Goal: Transaction & Acquisition: Obtain resource

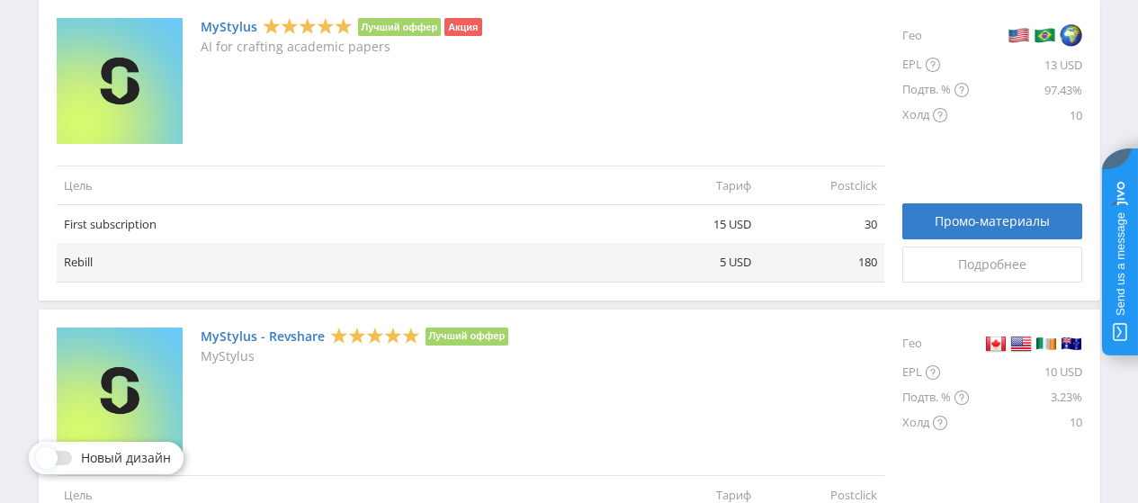
scroll to position [360, 0]
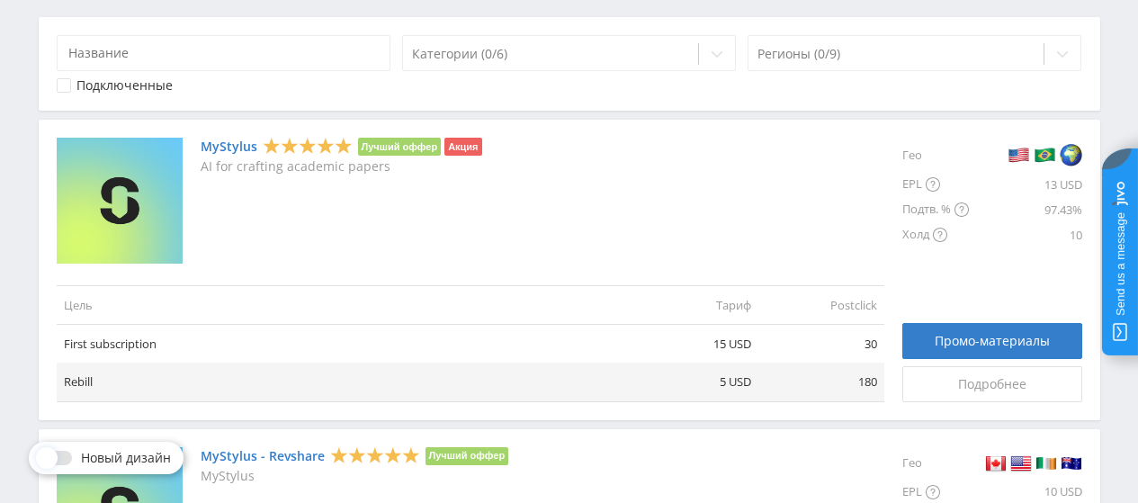
click at [228, 147] on link "MyStylus" at bounding box center [229, 146] width 57 height 14
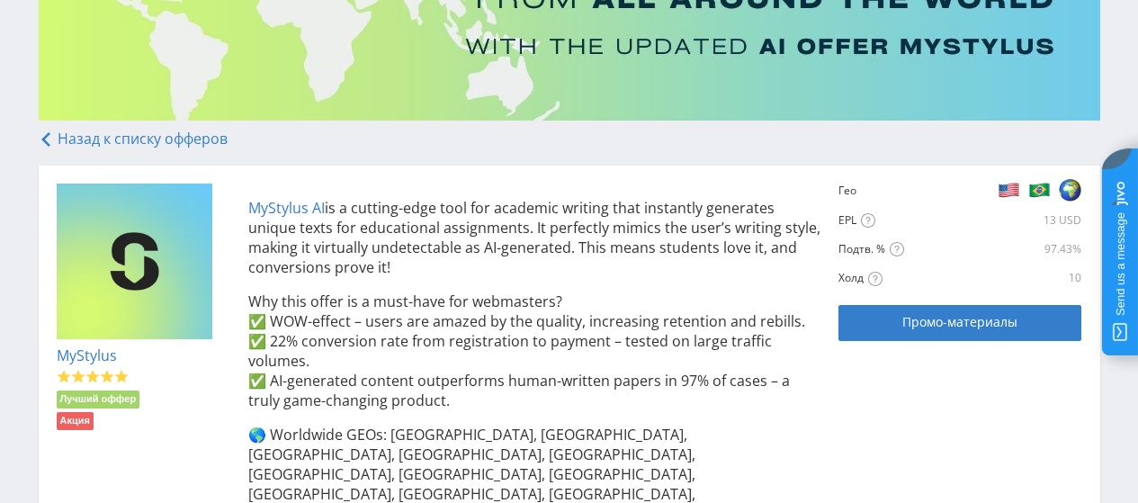
scroll to position [270, 0]
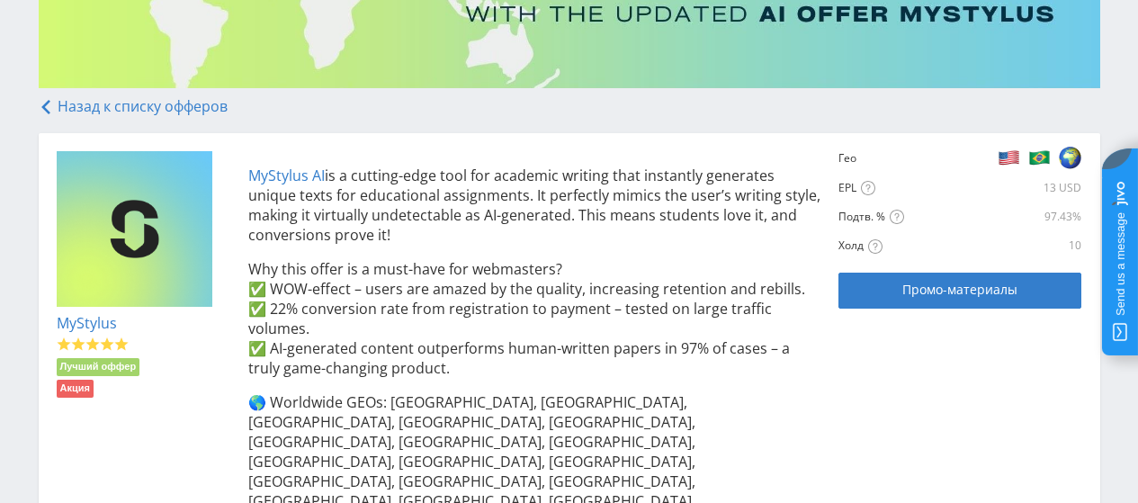
drag, startPoint x: 246, startPoint y: 171, endPoint x: 399, endPoint y: 229, distance: 163.8
click at [399, 229] on div "MyStylus AI is a cutting-edge tool for academic writing that instantly generate…" at bounding box center [525, 402] width 591 height 502
copy p "MyStylus AI is a cutting-edge tool for academic writing that instantly generate…"
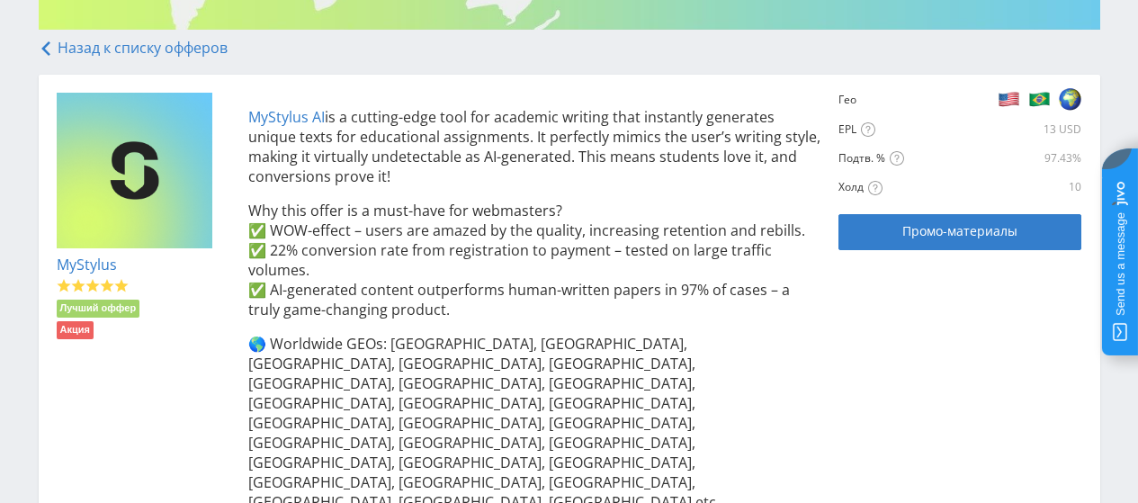
scroll to position [360, 0]
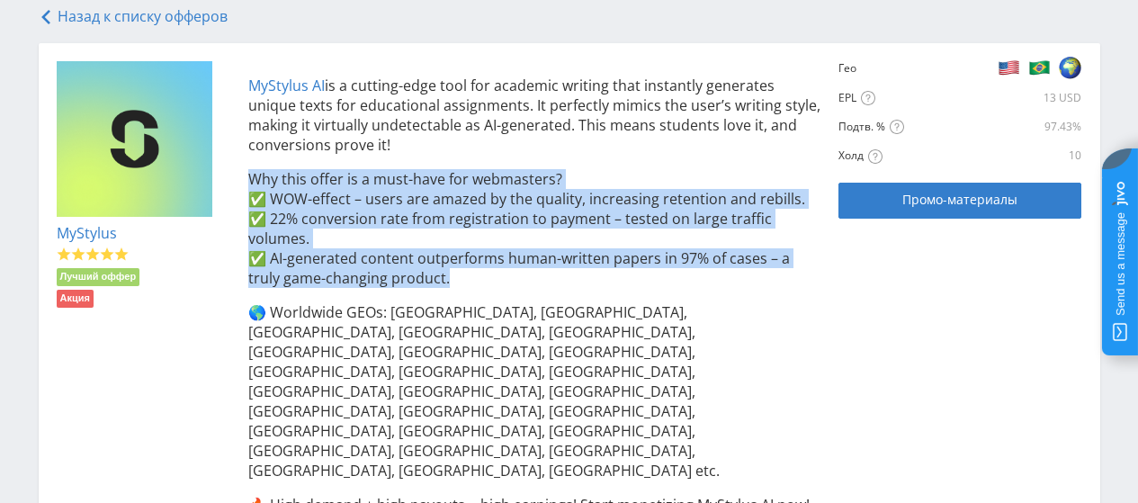
drag, startPoint x: 241, startPoint y: 173, endPoint x: 484, endPoint y: 283, distance: 266.6
click at [484, 283] on div "MyStylus AI is a cutting-edge tool for academic writing that instantly generate…" at bounding box center [525, 312] width 591 height 502
copy p "Why this offer is a must-have for webmasters? ✅ WOW-effect – users are amazed b…"
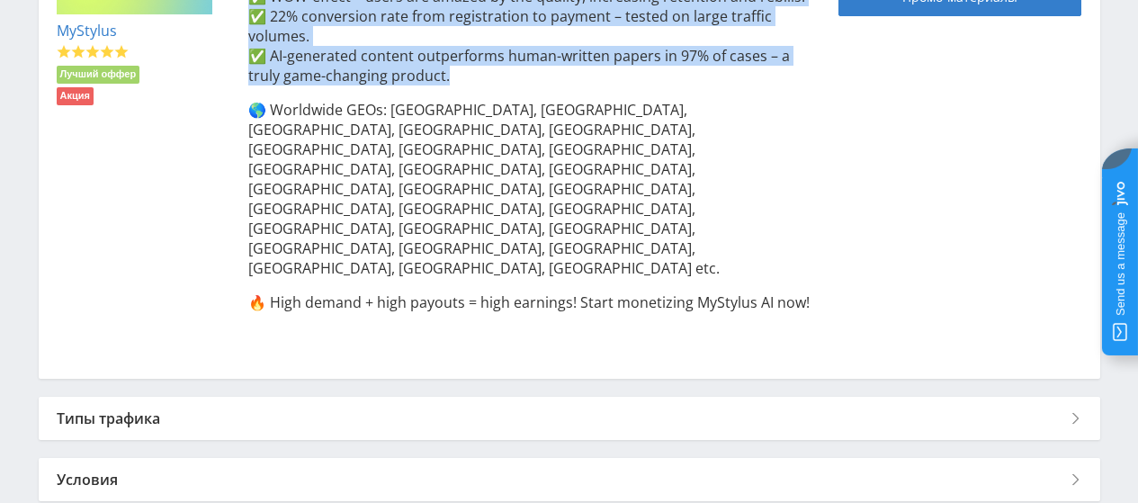
scroll to position [570, 0]
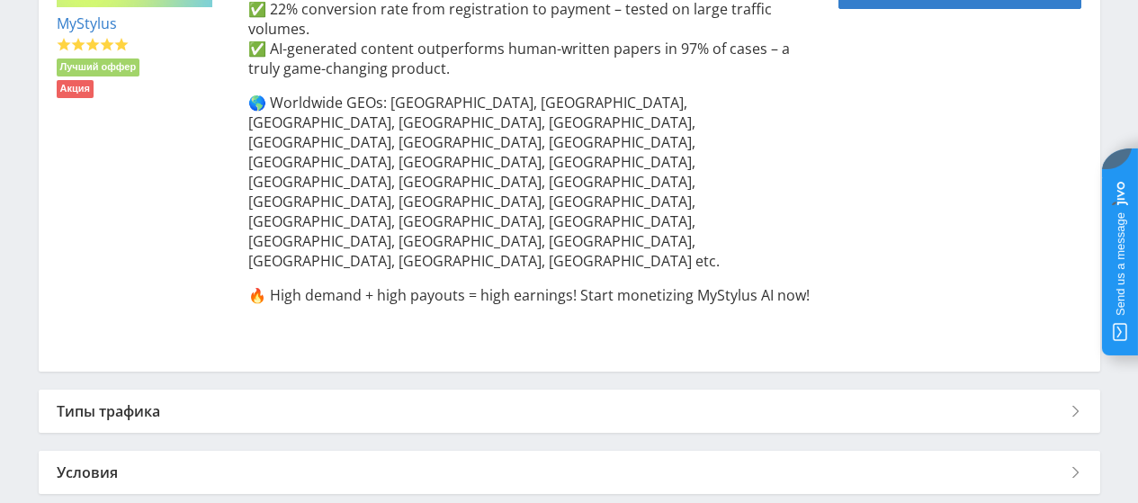
click at [127, 390] on div "Типы трафика" at bounding box center [570, 411] width 1062 height 43
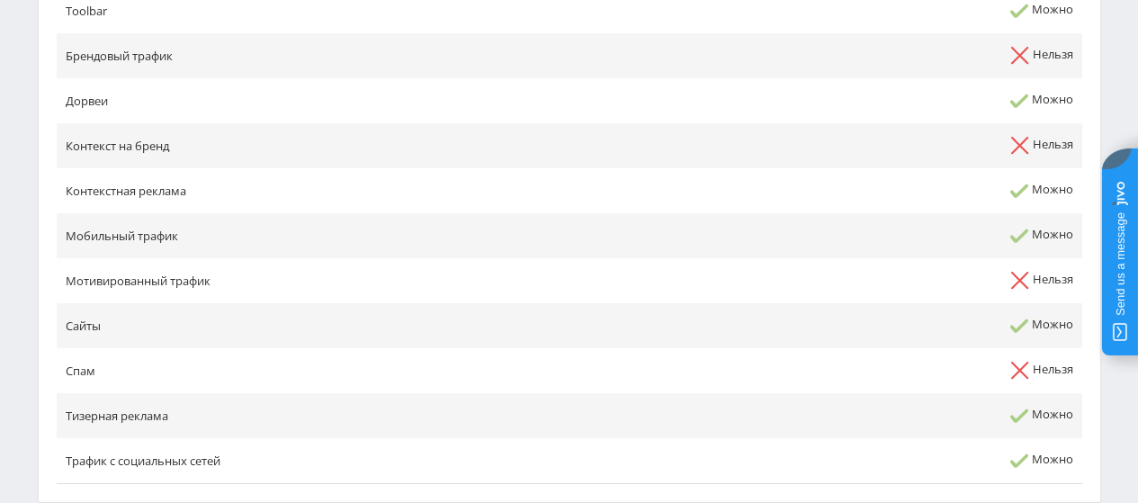
scroll to position [1179, 0]
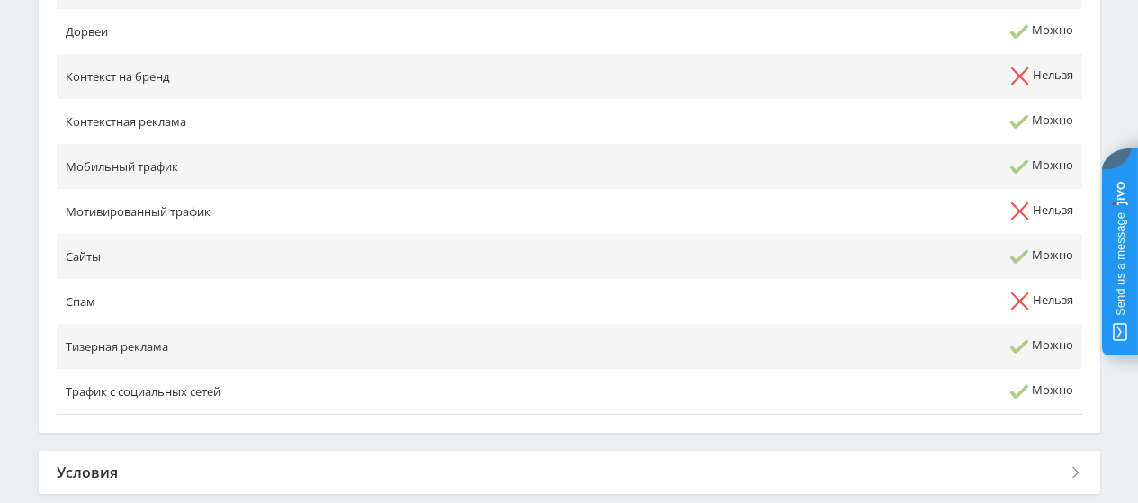
click at [67, 451] on div "Условия" at bounding box center [570, 472] width 1062 height 43
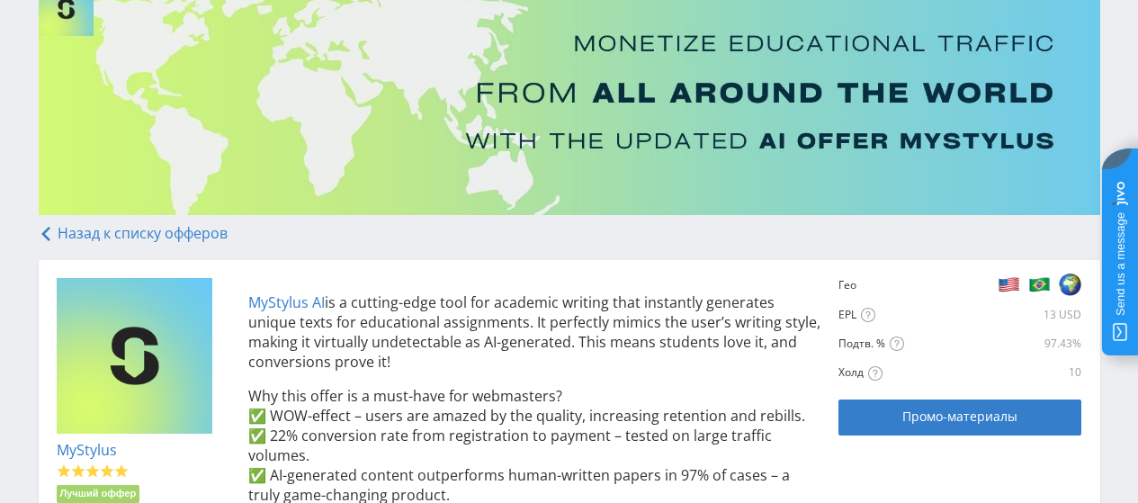
scroll to position [247, 0]
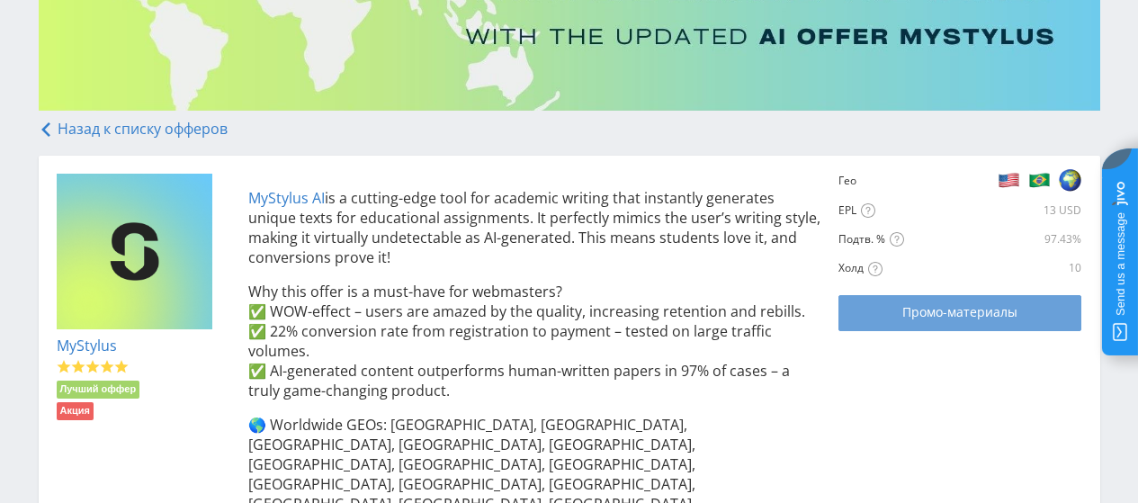
click at [955, 326] on link "Промо-материалы" at bounding box center [960, 313] width 243 height 36
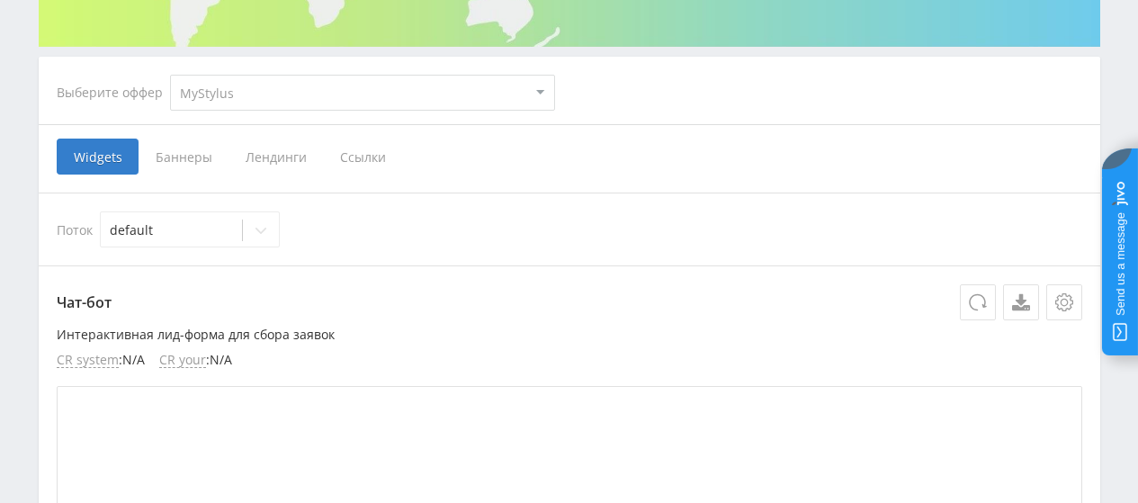
scroll to position [270, 0]
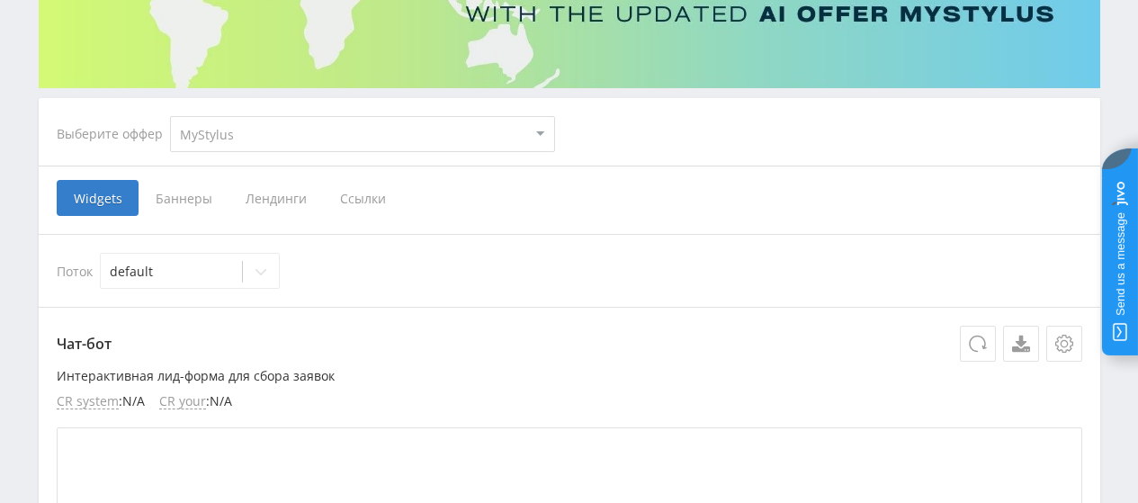
click at [181, 201] on span "Баннеры" at bounding box center [184, 198] width 90 height 36
click at [0, 0] on input "Баннеры" at bounding box center [0, 0] width 0 height 0
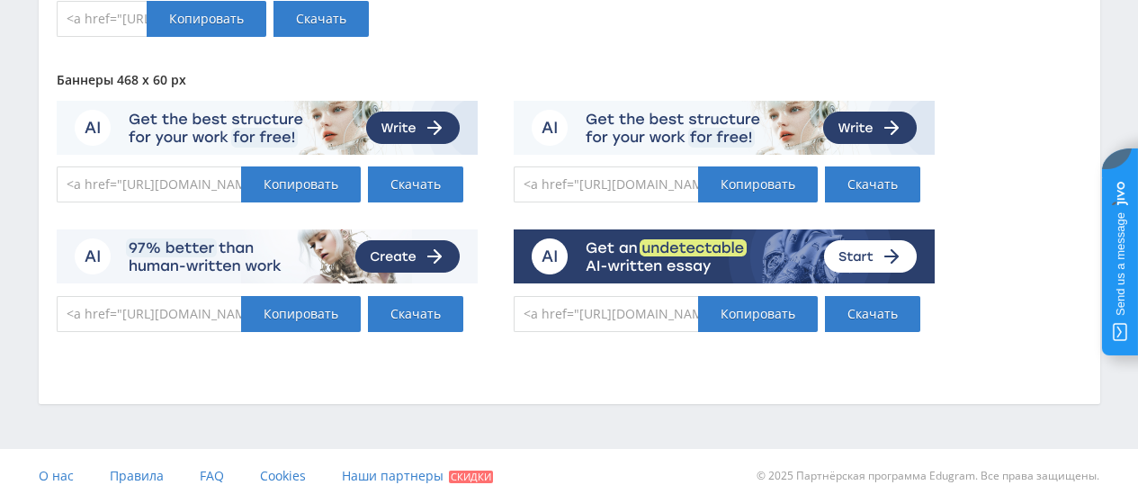
scroll to position [3314, 0]
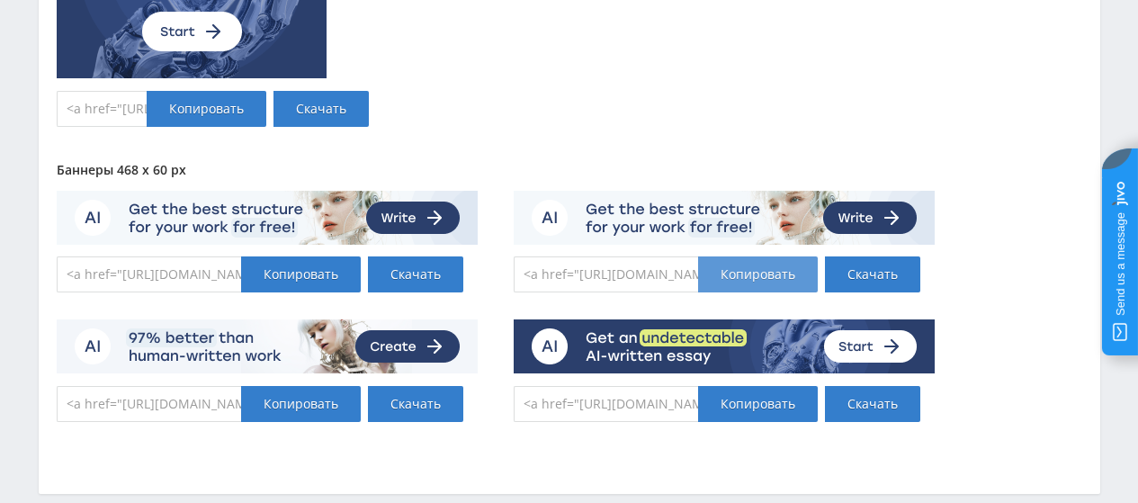
click at [748, 270] on div "Копировать" at bounding box center [758, 274] width 120 height 36
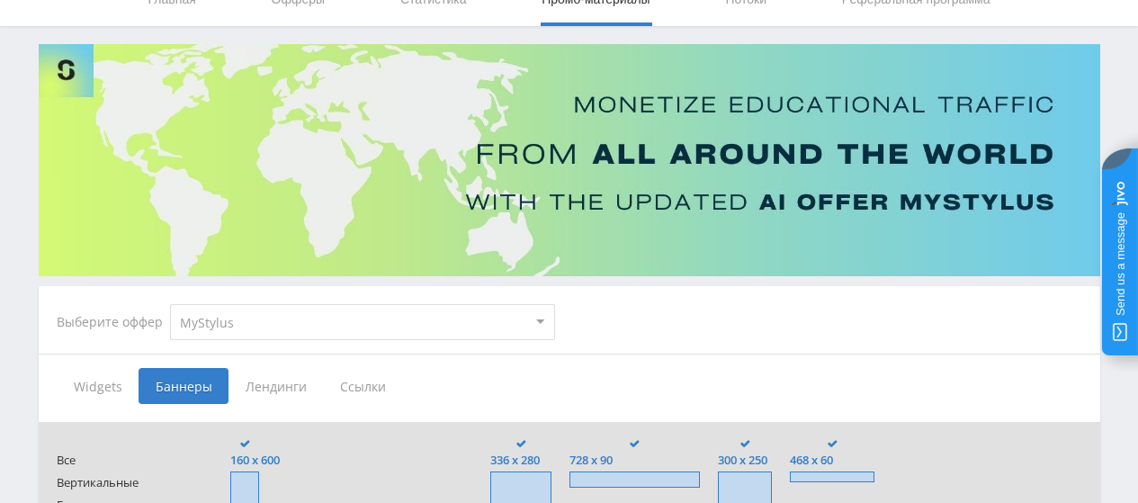
scroll to position [75, 0]
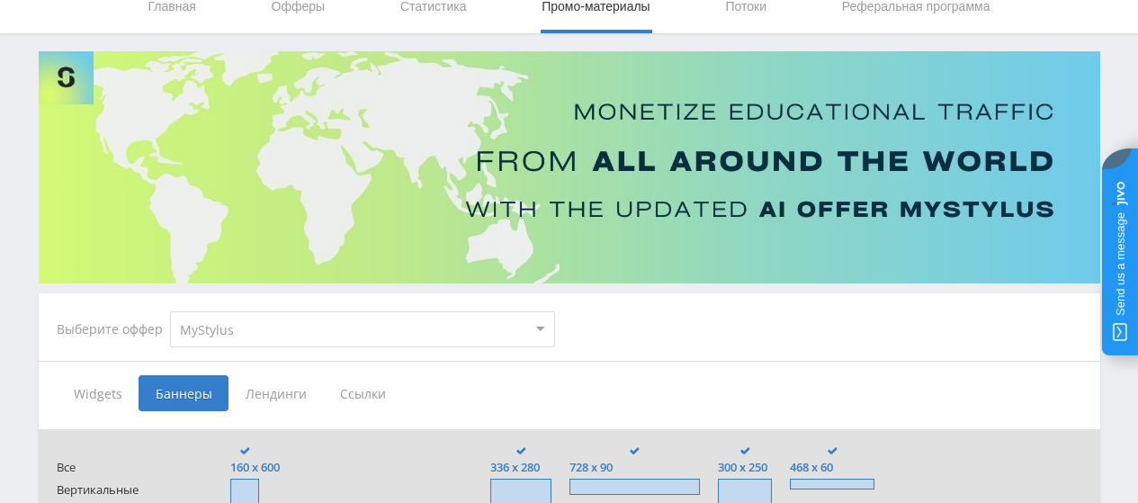
click at [102, 394] on span "Widgets" at bounding box center [98, 393] width 82 height 36
click at [0, 0] on input "Widgets" at bounding box center [0, 0] width 0 height 0
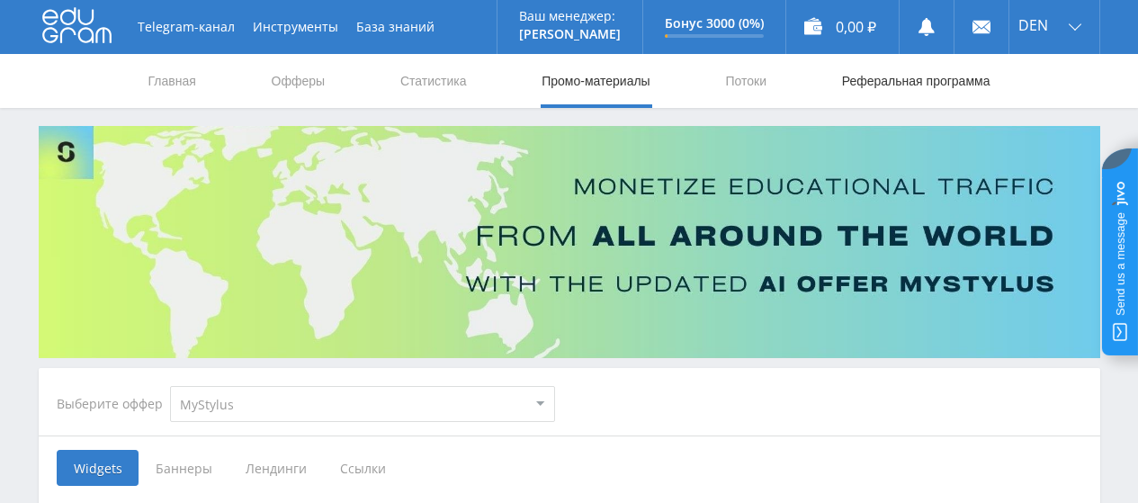
click at [923, 77] on link "Реферальная программа" at bounding box center [917, 81] width 152 height 54
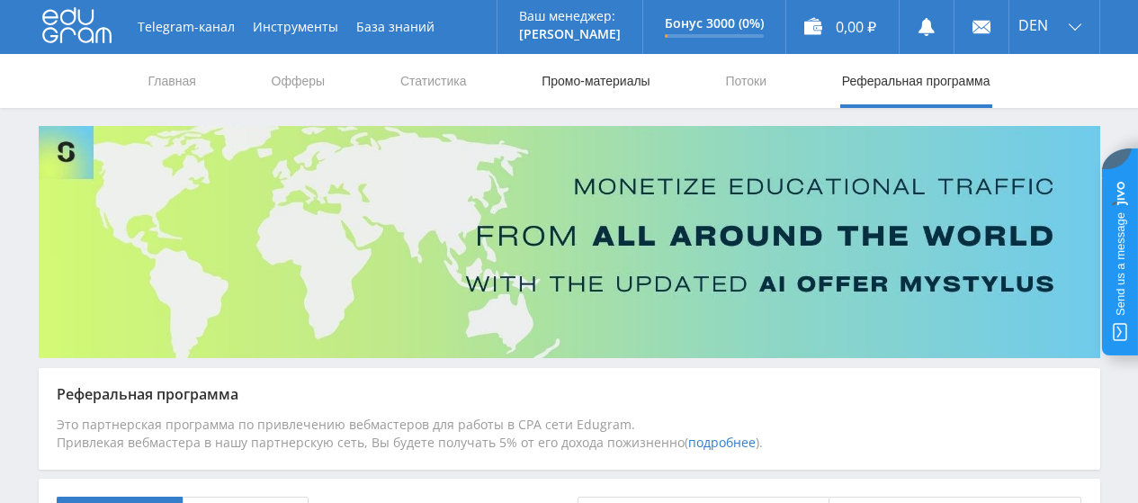
click at [558, 85] on link "Промо-материалы" at bounding box center [596, 81] width 112 height 54
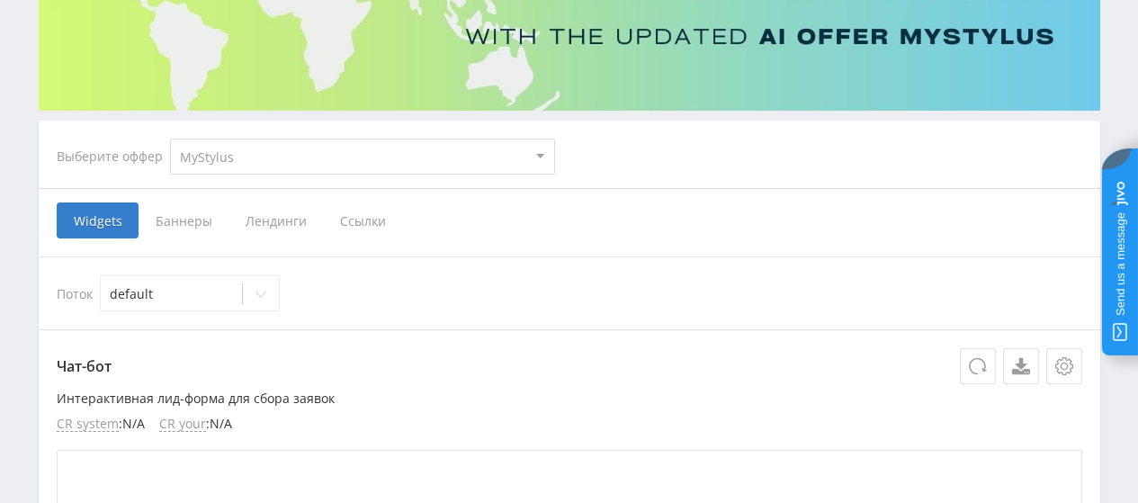
scroll to position [180, 0]
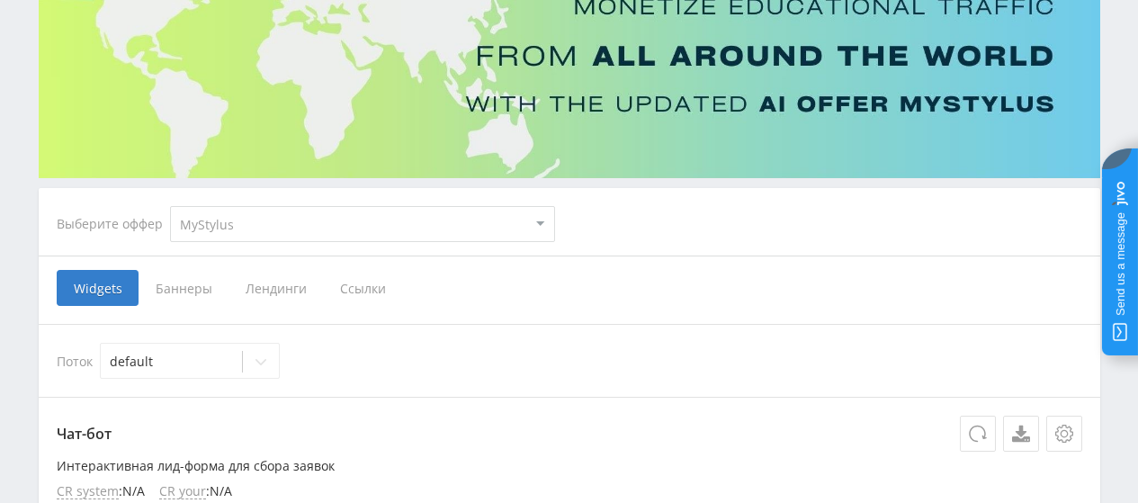
click at [372, 284] on span "Ссылки" at bounding box center [363, 288] width 80 height 36
click at [0, 0] on input "Ссылки" at bounding box center [0, 0] width 0 height 0
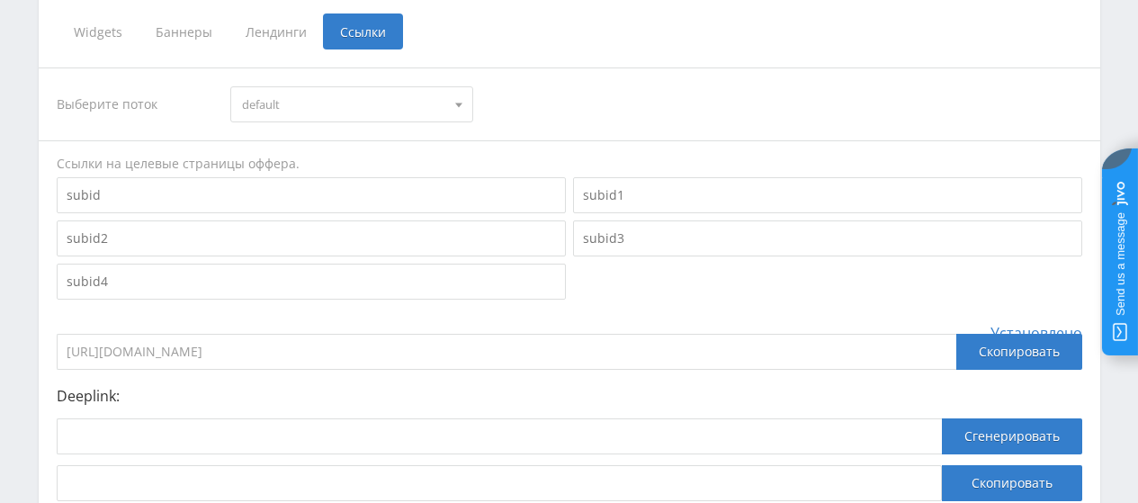
scroll to position [579, 0]
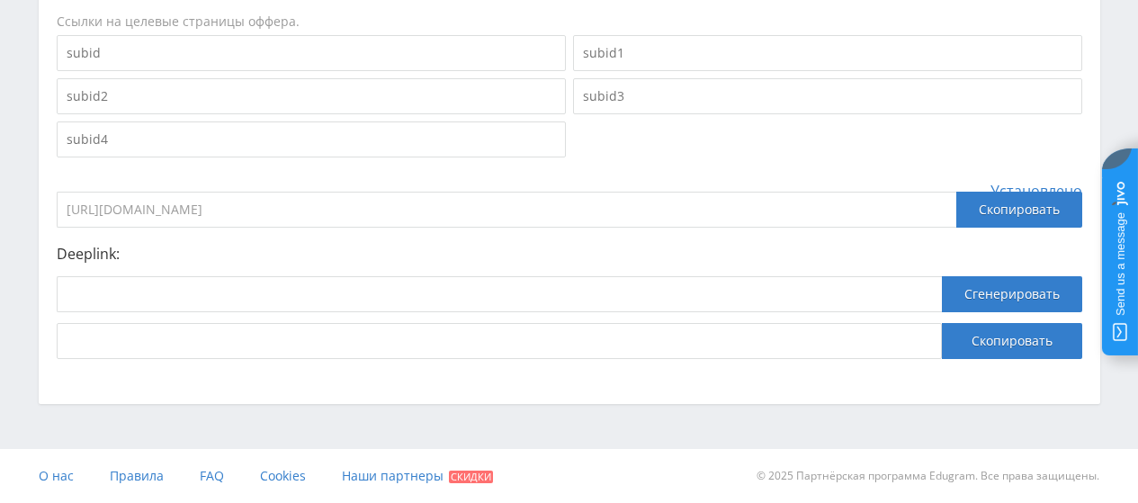
drag, startPoint x: 353, startPoint y: 208, endPoint x: 35, endPoint y: 203, distance: 317.7
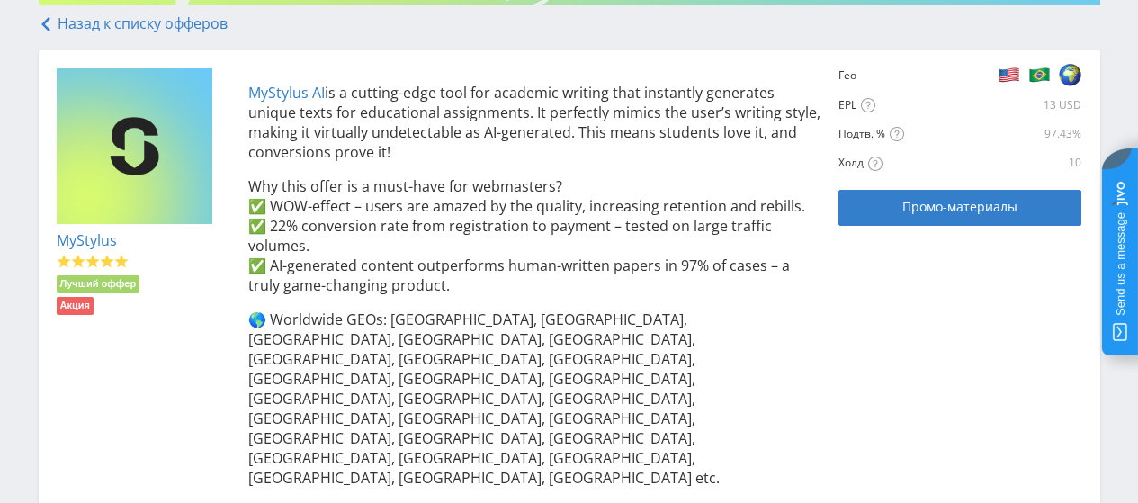
scroll to position [360, 0]
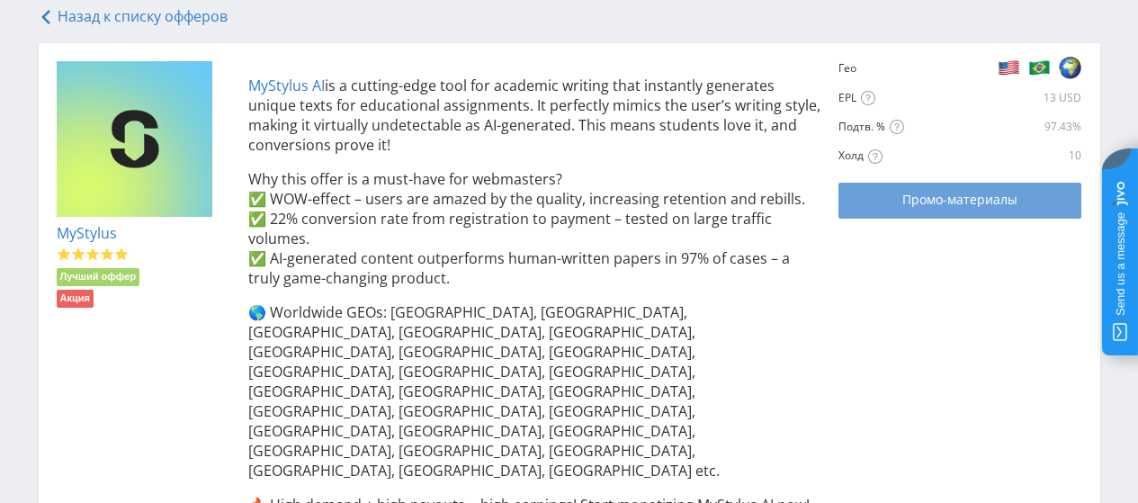
click at [918, 206] on span "Промо-материалы" at bounding box center [960, 200] width 115 height 14
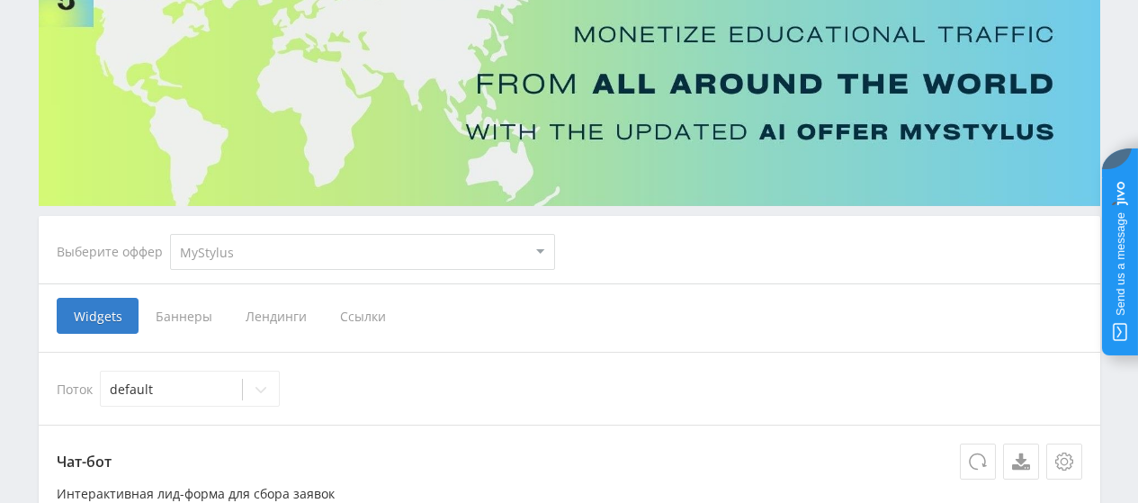
scroll to position [180, 0]
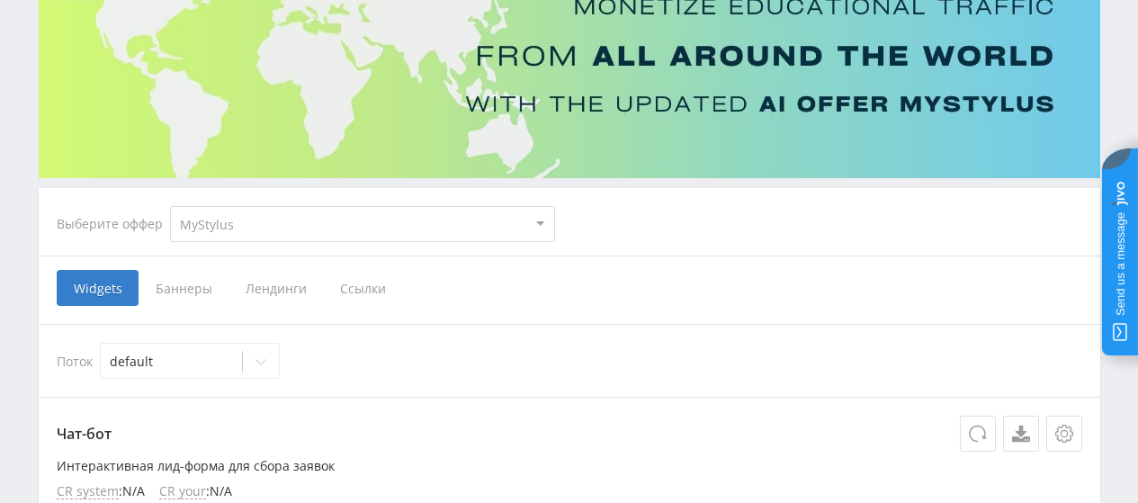
click at [340, 285] on span "Ссылки" at bounding box center [363, 288] width 80 height 36
click at [0, 0] on input "Ссылки" at bounding box center [0, 0] width 0 height 0
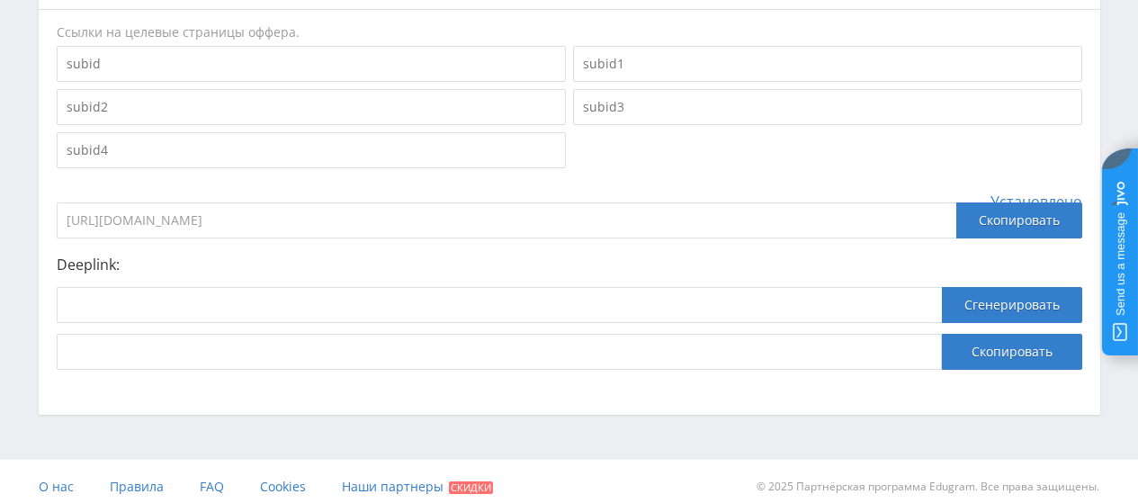
scroll to position [579, 0]
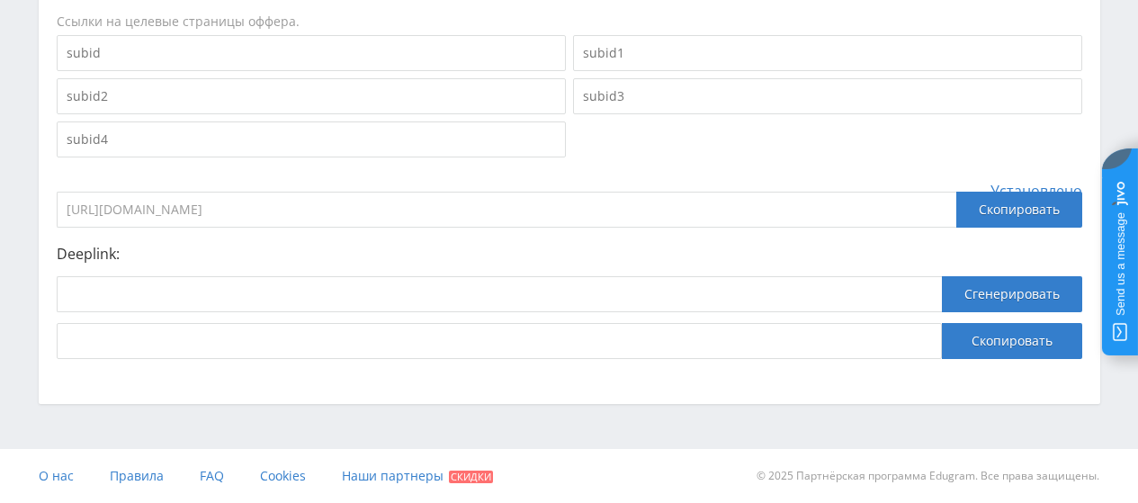
drag, startPoint x: 346, startPoint y: 202, endPoint x: 54, endPoint y: 209, distance: 292.5
click at [54, 209] on div "Выберите поток default default Ссылки на целевые страницы оффера. Установлено […" at bounding box center [570, 142] width 1062 height 470
click at [678, 168] on div "Выберите поток default default Ссылки на целевые страницы оффера. Установлено […" at bounding box center [570, 142] width 1026 height 434
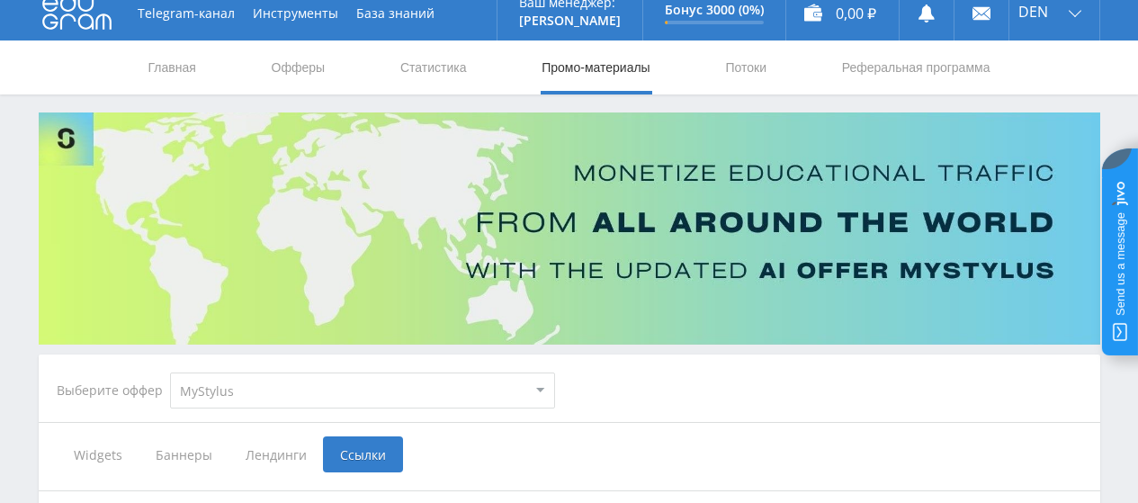
scroll to position [0, 0]
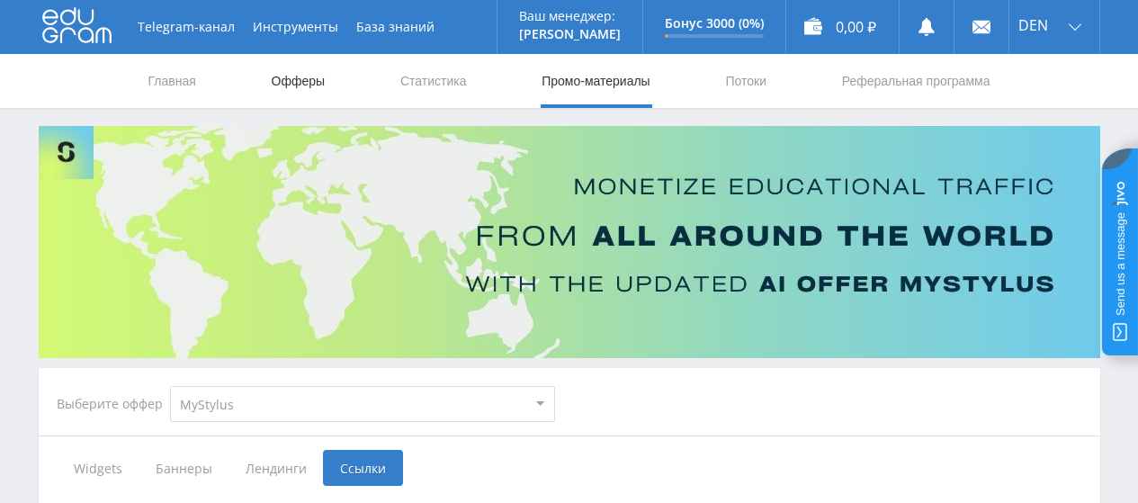
click at [307, 85] on link "Офферы" at bounding box center [299, 81] width 58 height 54
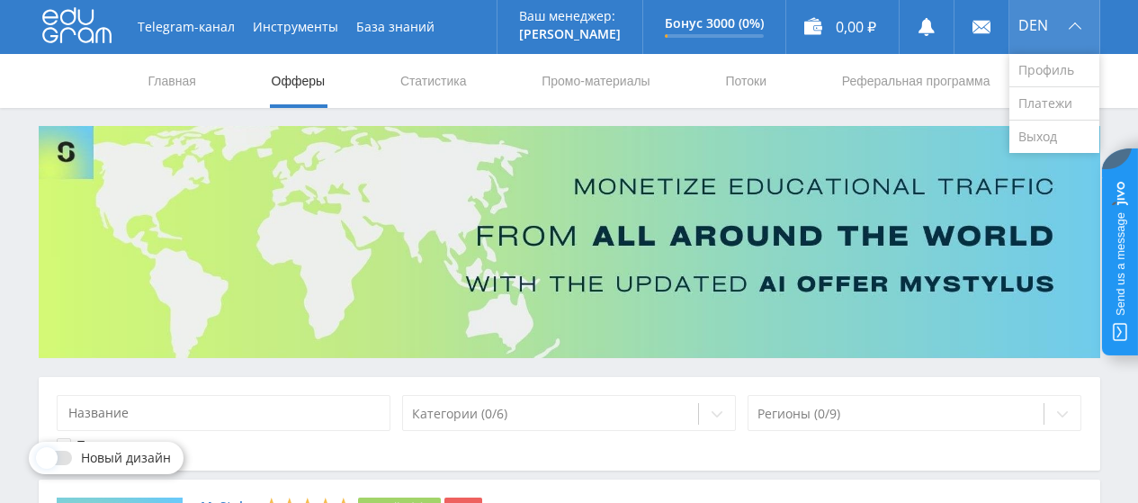
click at [1053, 13] on div "DEN" at bounding box center [1055, 27] width 90 height 54
click at [1054, 59] on link "Профиль" at bounding box center [1055, 70] width 90 height 33
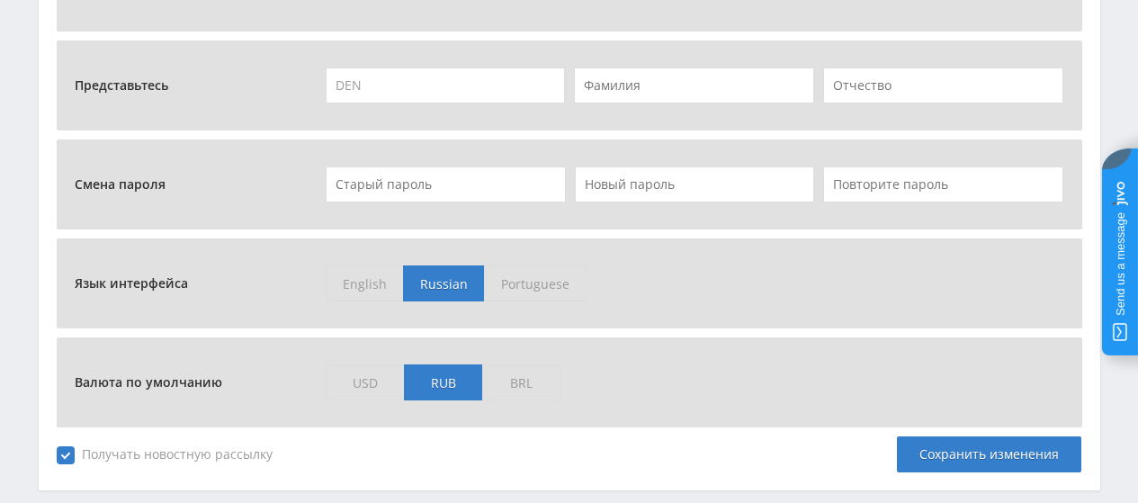
scroll to position [896, 0]
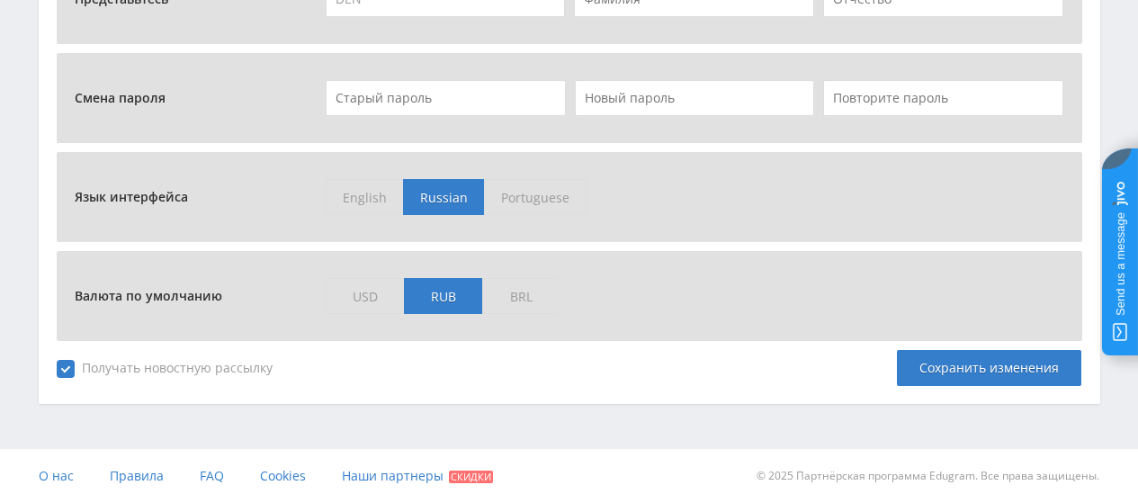
click at [377, 301] on span "USD" at bounding box center [365, 296] width 78 height 36
click at [0, 0] on input "USD" at bounding box center [0, 0] width 0 height 0
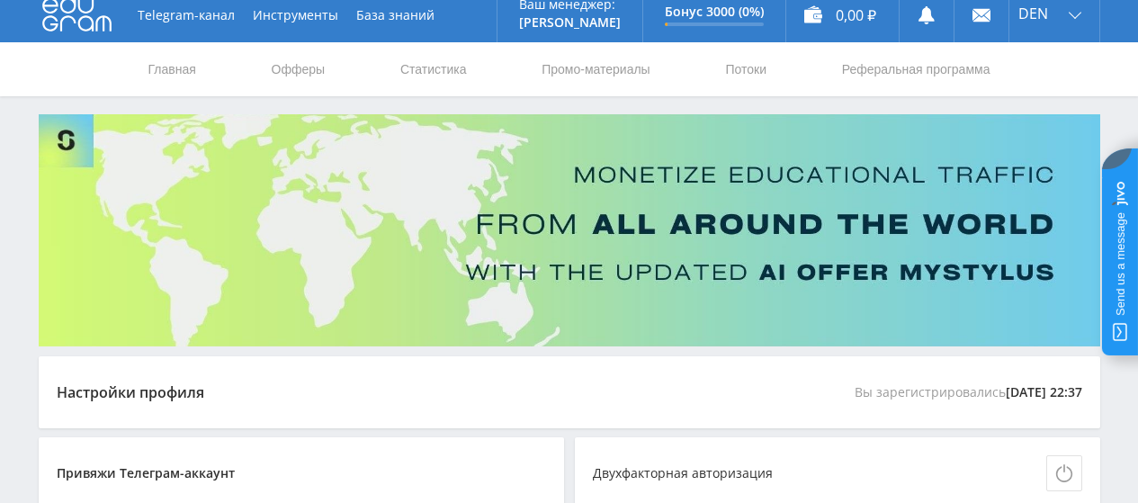
scroll to position [0, 0]
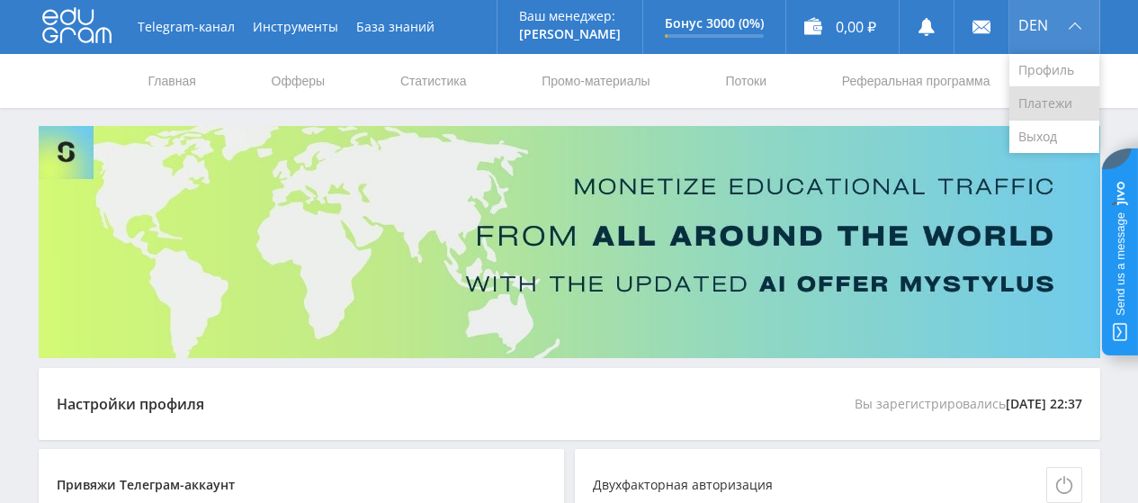
click at [1047, 98] on link "Платежи" at bounding box center [1055, 103] width 90 height 33
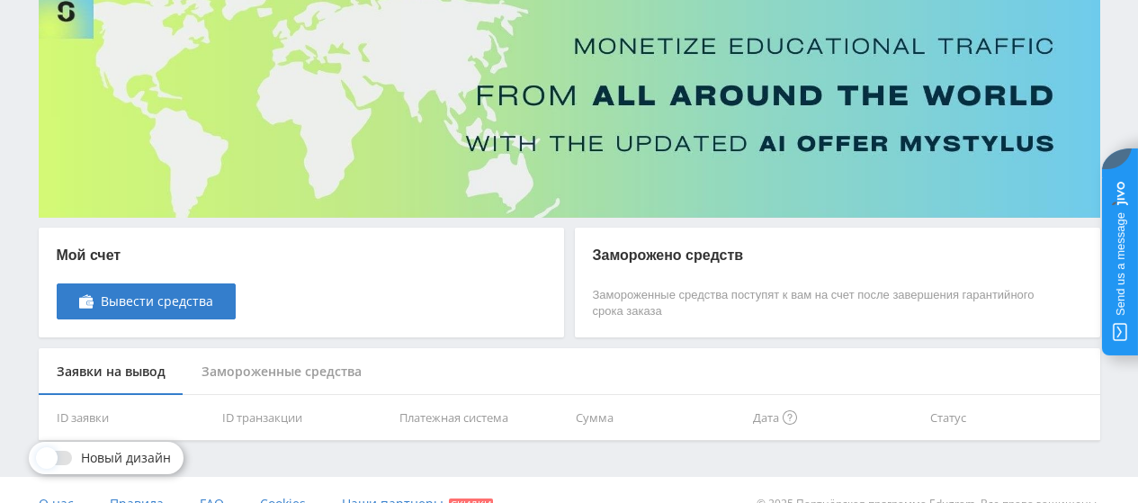
scroll to position [168, 0]
